Goal: Transaction & Acquisition: Purchase product/service

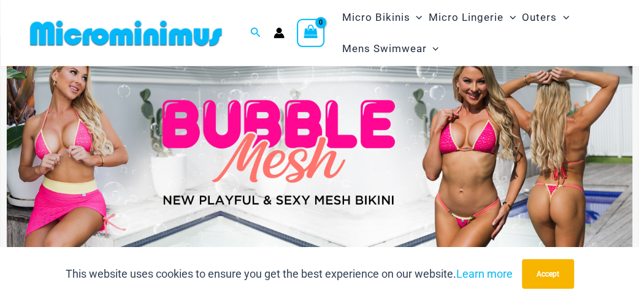
scroll to position [64, 0]
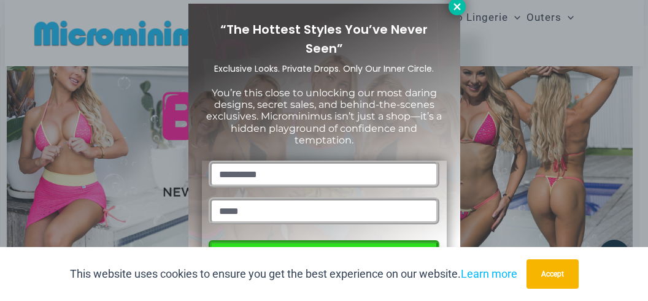
click at [461, 2] on icon at bounding box center [457, 6] width 11 height 11
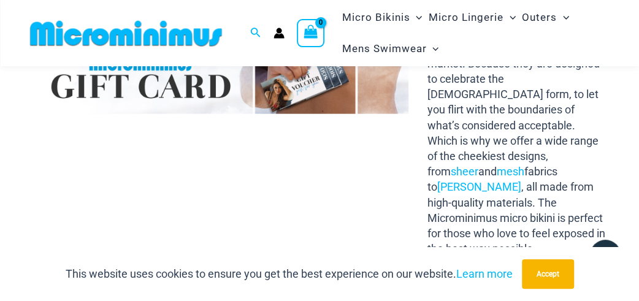
scroll to position [1490, 0]
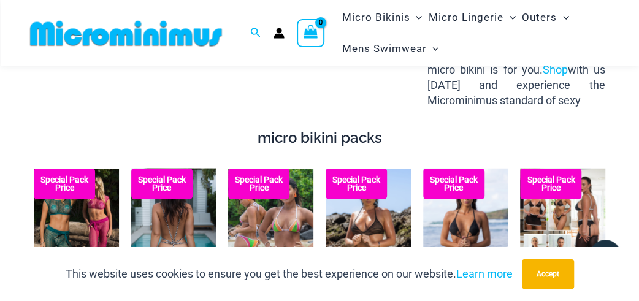
click at [176, 209] on img at bounding box center [173, 233] width 85 height 128
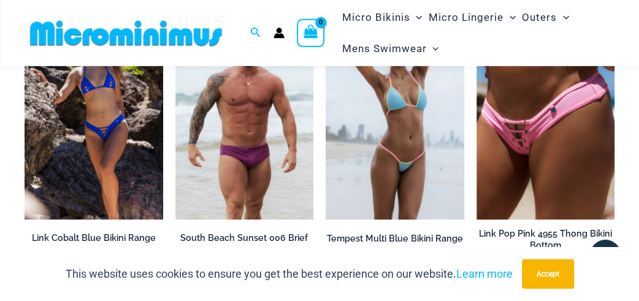
scroll to position [2518, 0]
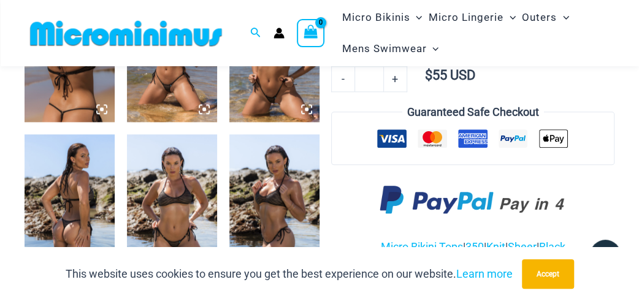
scroll to position [960, 0]
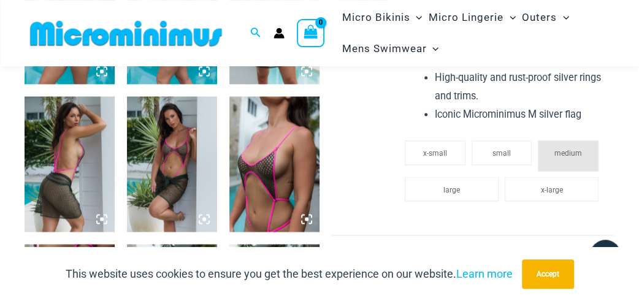
scroll to position [960, 0]
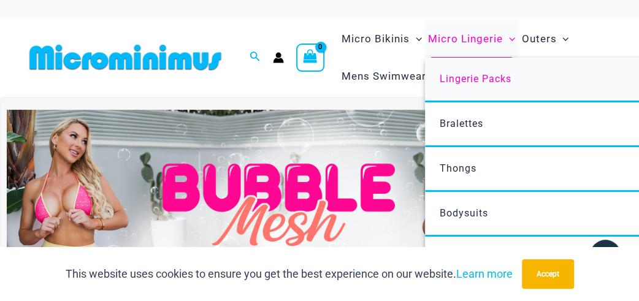
click at [484, 77] on span "Lingerie Packs" at bounding box center [476, 79] width 72 height 12
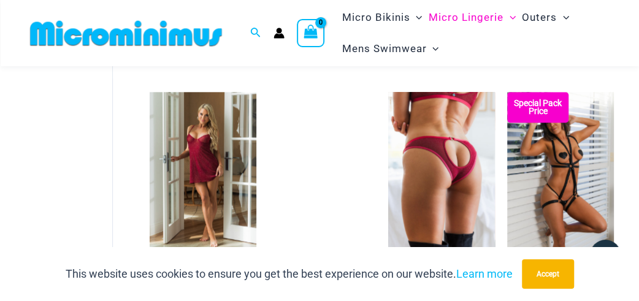
scroll to position [507, 0]
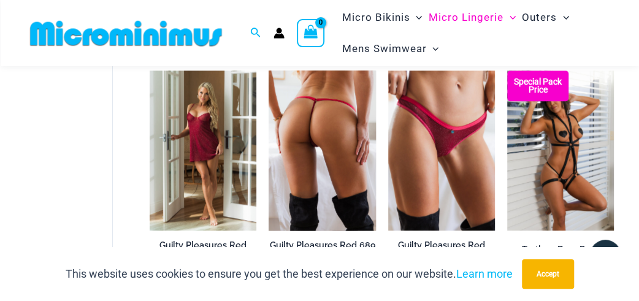
click at [345, 155] on img at bounding box center [322, 151] width 107 height 160
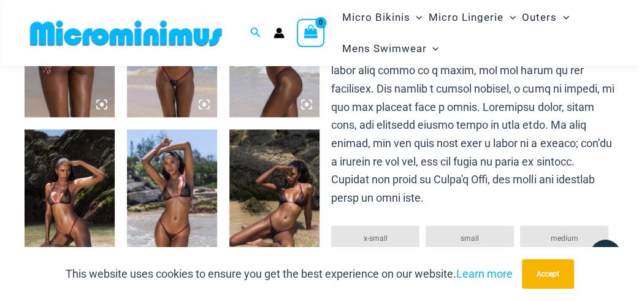
scroll to position [636, 0]
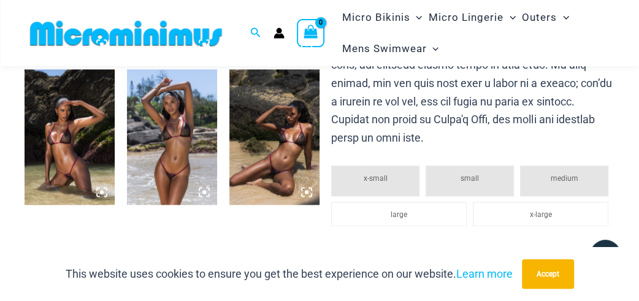
click at [277, 128] on img at bounding box center [275, 136] width 90 height 135
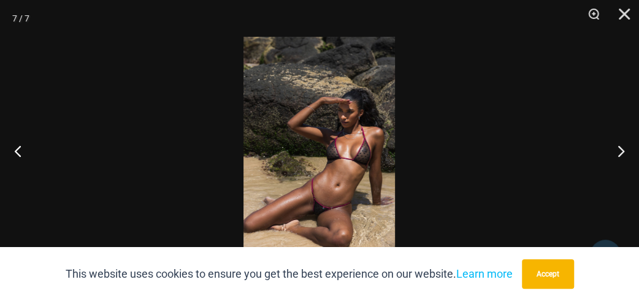
click at [350, 148] on img at bounding box center [320, 151] width 152 height 228
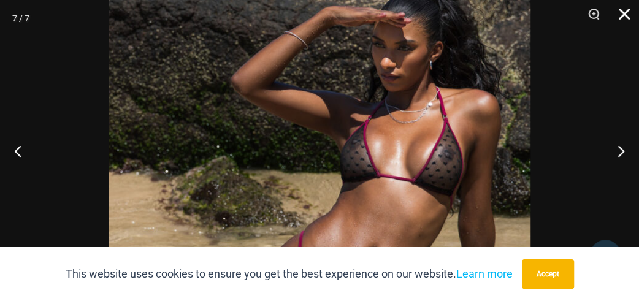
click at [627, 17] on button "Close" at bounding box center [620, 18] width 31 height 37
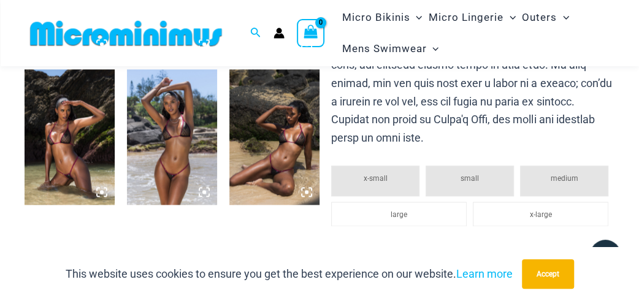
click at [82, 158] on img at bounding box center [70, 136] width 90 height 135
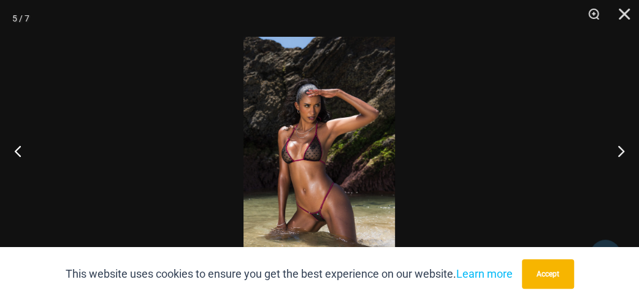
click at [324, 159] on img at bounding box center [320, 151] width 152 height 228
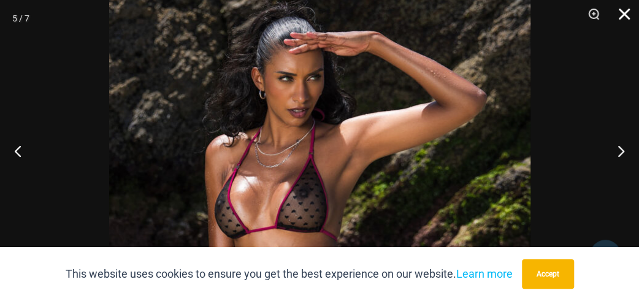
click at [622, 19] on button "Close" at bounding box center [620, 18] width 31 height 37
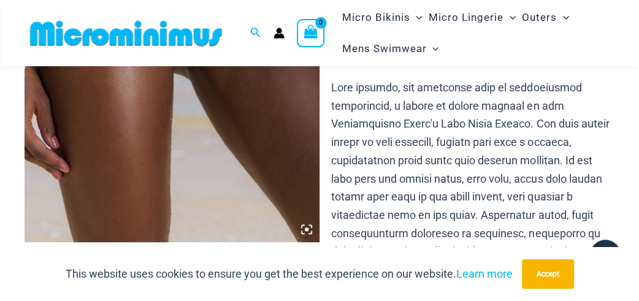
scroll to position [312, 0]
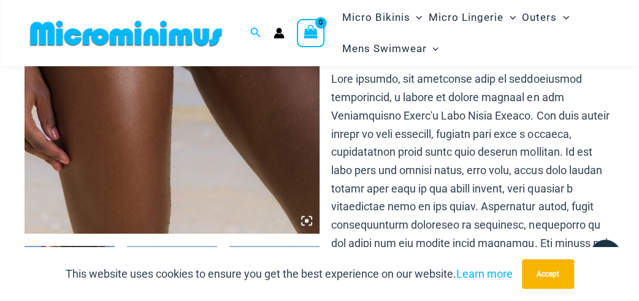
click at [174, 155] on img at bounding box center [172, 12] width 295 height 443
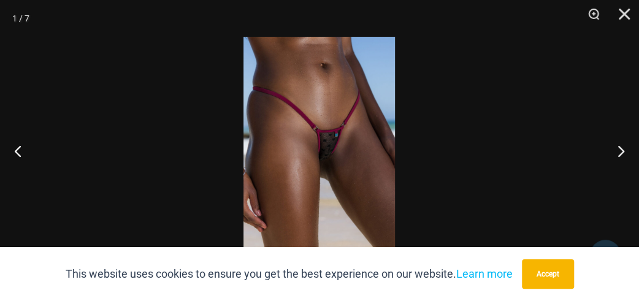
click at [312, 172] on img at bounding box center [320, 151] width 152 height 228
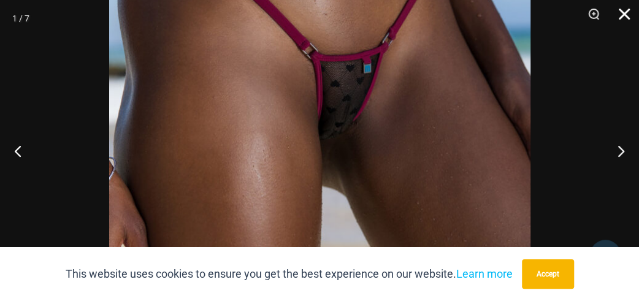
click at [627, 14] on button "Close" at bounding box center [620, 18] width 31 height 37
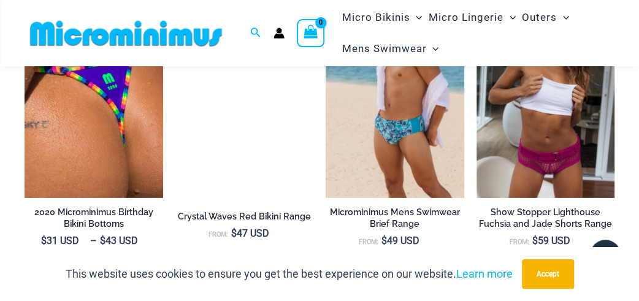
scroll to position [1478, 0]
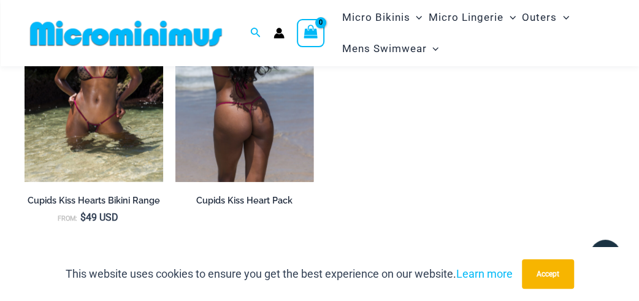
click at [285, 128] on img at bounding box center [245, 78] width 139 height 207
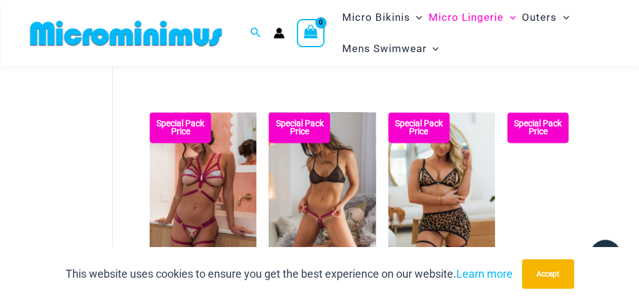
scroll to position [832, 0]
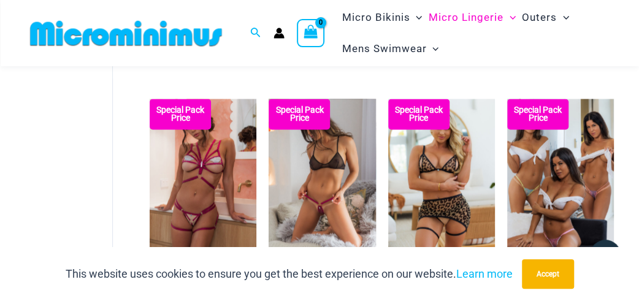
click at [339, 188] on img at bounding box center [322, 179] width 107 height 160
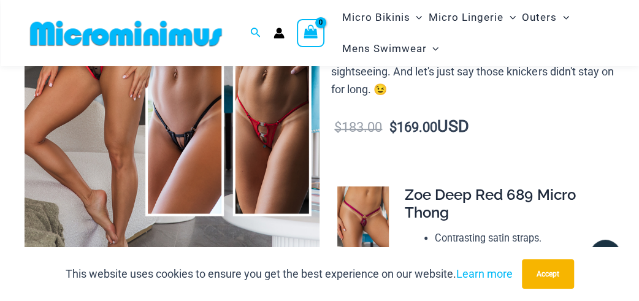
scroll to position [250, 0]
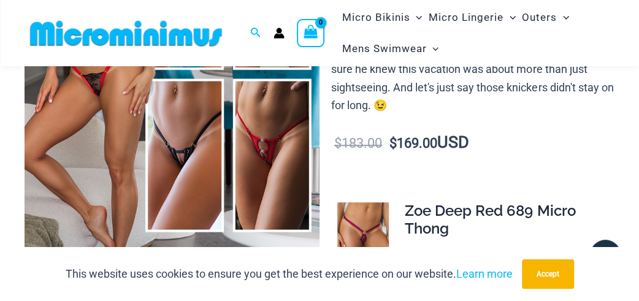
click at [158, 173] on img at bounding box center [172, 74] width 295 height 443
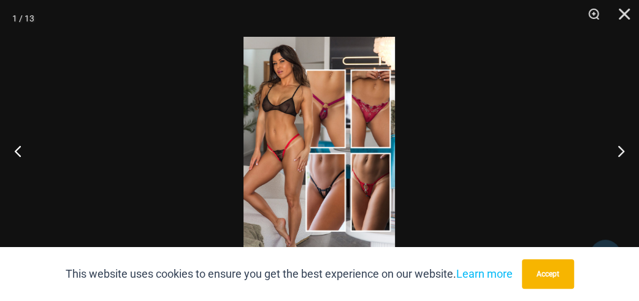
click at [277, 170] on img at bounding box center [320, 151] width 152 height 228
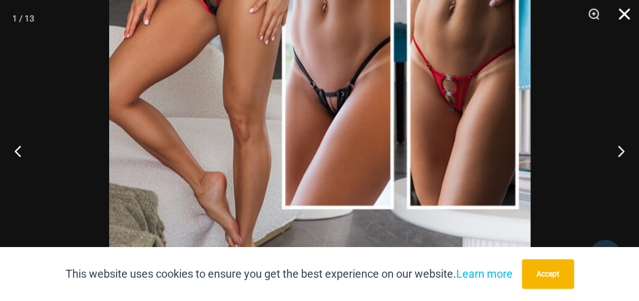
click at [626, 21] on button "Close" at bounding box center [620, 18] width 31 height 37
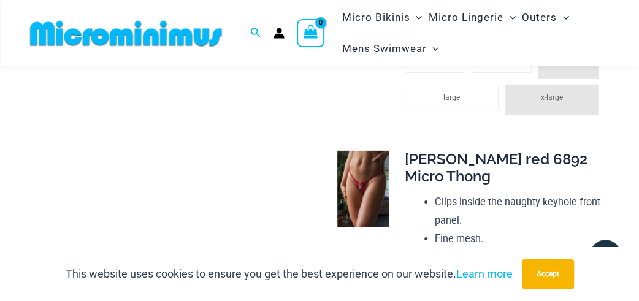
scroll to position [1416, 0]
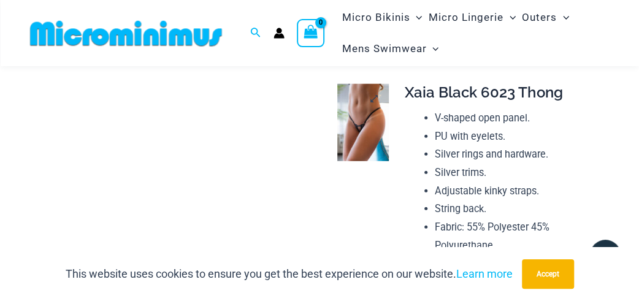
click at [363, 140] on img at bounding box center [364, 122] width 52 height 77
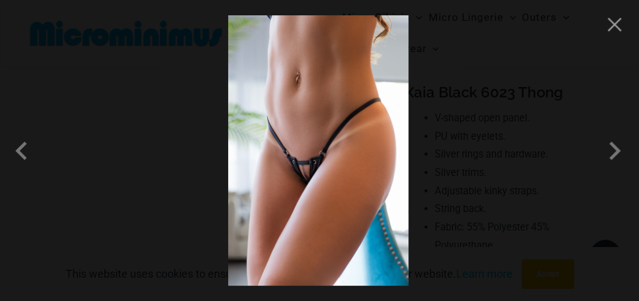
click at [345, 147] on img at bounding box center [318, 150] width 180 height 271
click at [613, 29] on button "Close" at bounding box center [615, 24] width 18 height 18
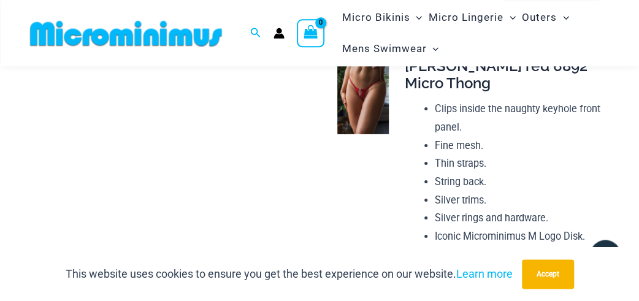
scroll to position [1740, 0]
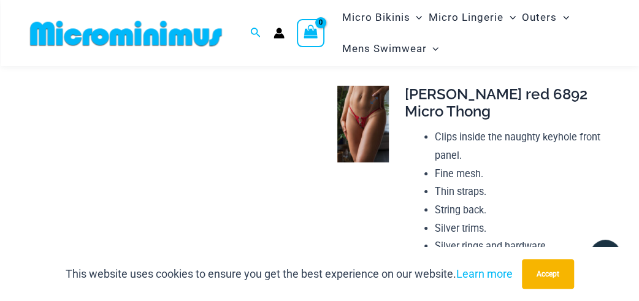
click at [373, 150] on img at bounding box center [364, 124] width 52 height 77
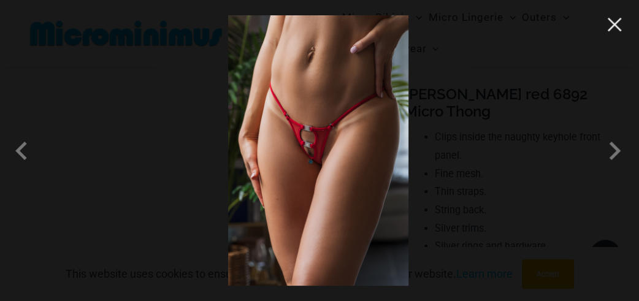
click at [622, 22] on button "Close" at bounding box center [615, 24] width 18 height 18
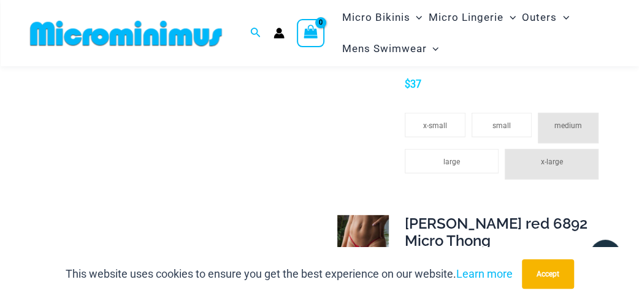
scroll to position [1287, 0]
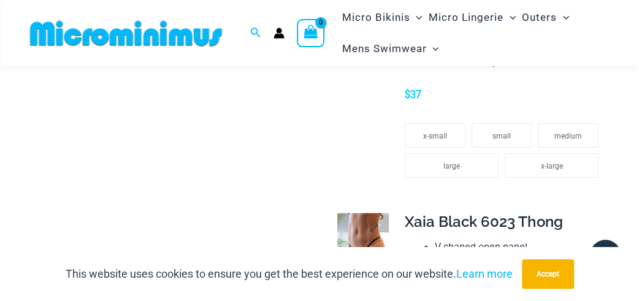
click at [358, 233] on img at bounding box center [364, 252] width 52 height 77
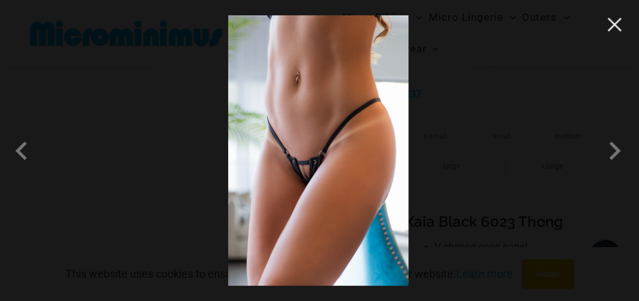
click at [617, 30] on button "Close" at bounding box center [615, 24] width 18 height 18
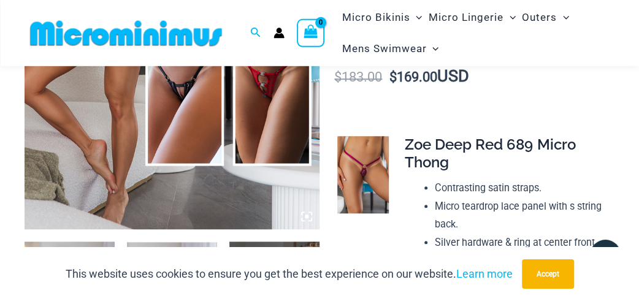
scroll to position [315, 0]
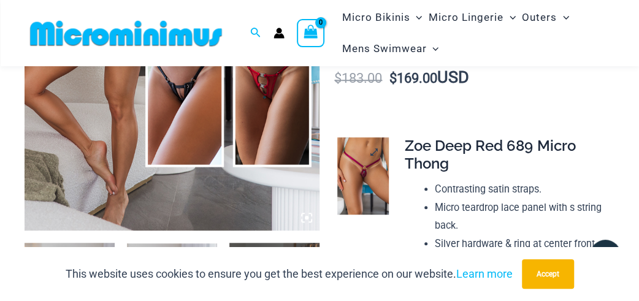
click at [361, 183] on img at bounding box center [364, 175] width 52 height 77
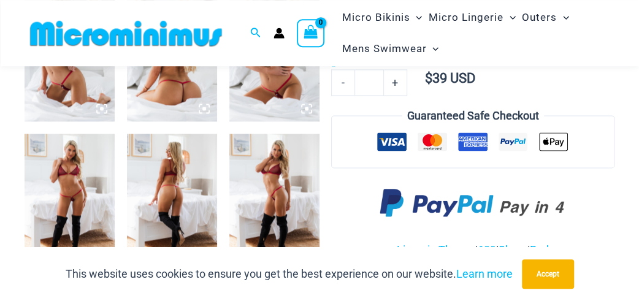
scroll to position [1037, 0]
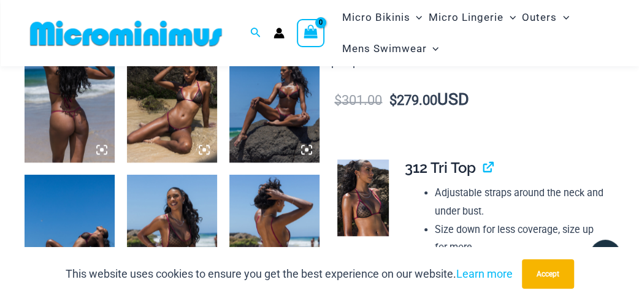
scroll to position [506, 0]
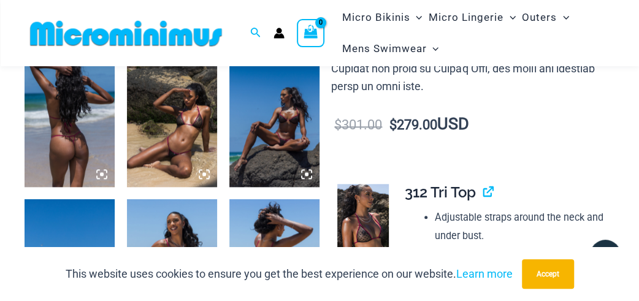
click at [260, 127] on img at bounding box center [275, 119] width 90 height 135
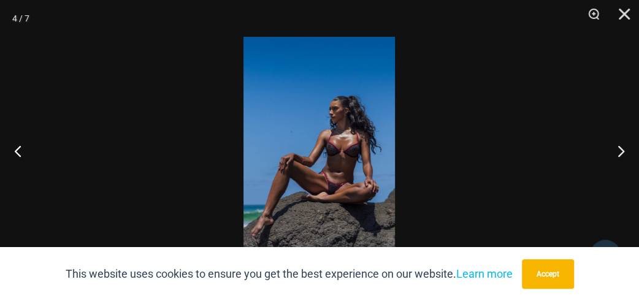
click at [338, 173] on img at bounding box center [320, 151] width 152 height 228
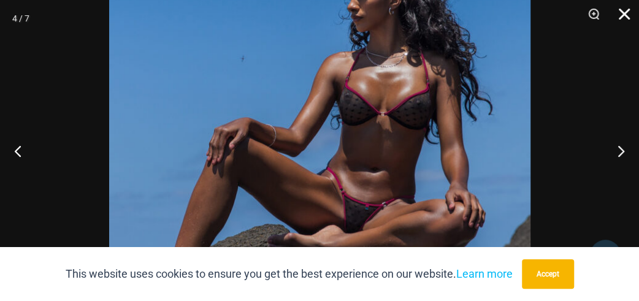
click at [630, 9] on button "Close" at bounding box center [620, 18] width 31 height 37
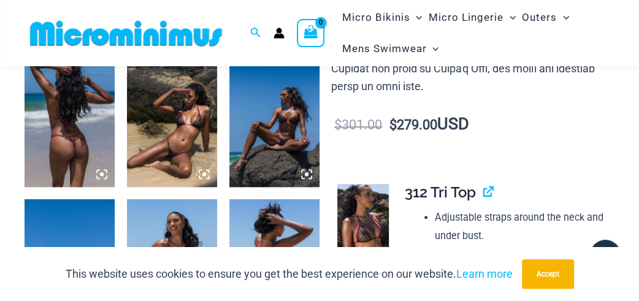
click at [181, 137] on img at bounding box center [172, 119] width 90 height 135
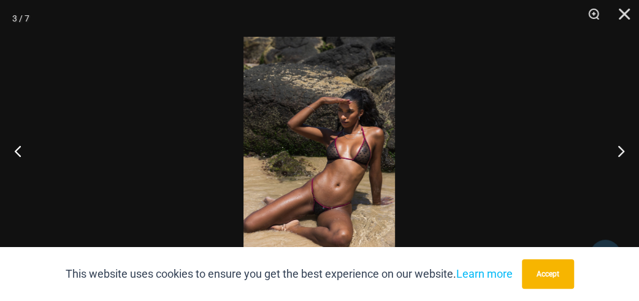
click at [363, 159] on img at bounding box center [320, 151] width 152 height 228
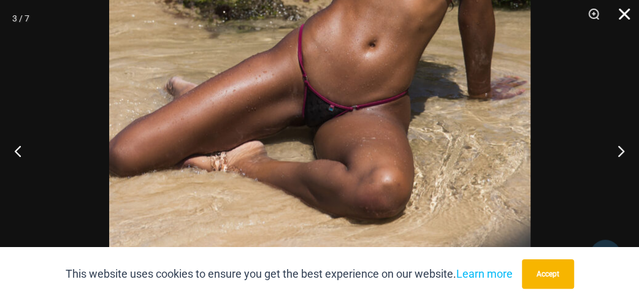
click at [626, 12] on button "Close" at bounding box center [620, 18] width 31 height 37
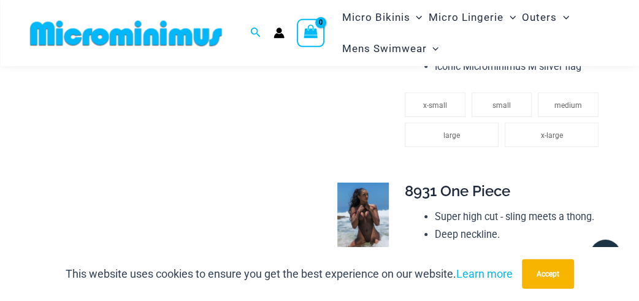
scroll to position [1672, 0]
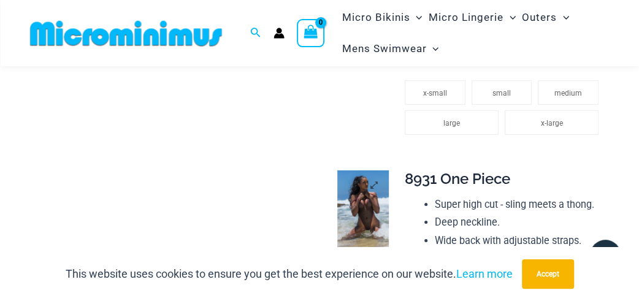
click at [370, 199] on link at bounding box center [364, 209] width 52 height 77
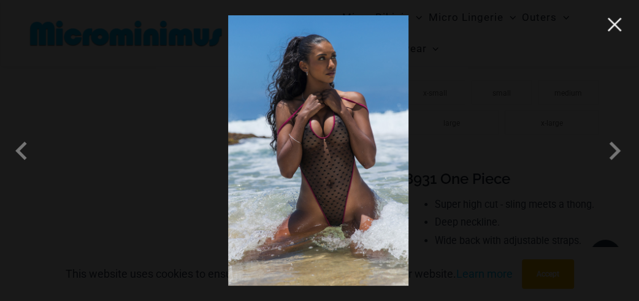
click at [622, 25] on button "Close" at bounding box center [615, 24] width 18 height 18
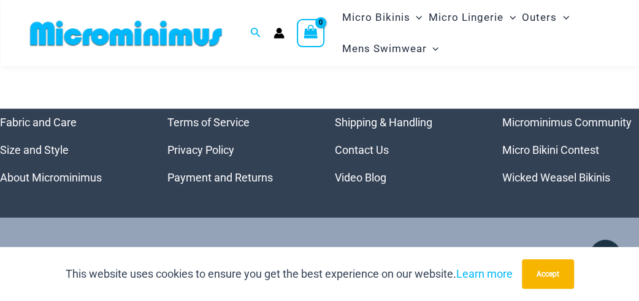
scroll to position [4949, 0]
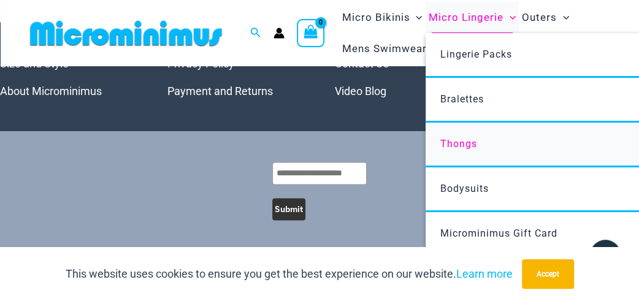
click at [461, 144] on span "Thongs" at bounding box center [458, 144] width 37 height 12
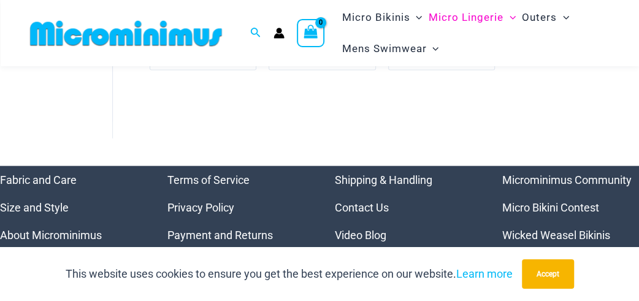
scroll to position [1353, 0]
